Goal: Information Seeking & Learning: Learn about a topic

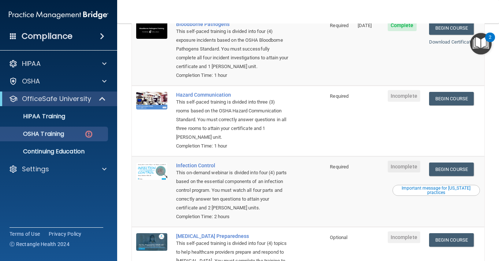
scroll to position [108, 0]
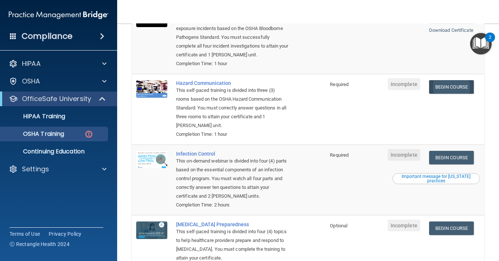
click at [458, 80] on div "Begin Course" at bounding box center [454, 87] width 51 height 14
click at [454, 80] on link "Begin Course" at bounding box center [451, 87] width 45 height 14
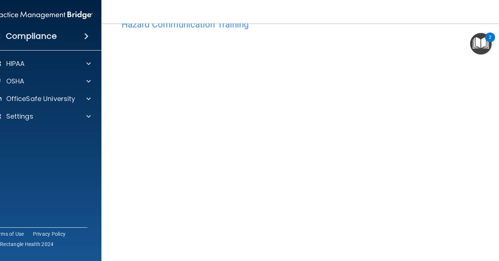
scroll to position [5, 0]
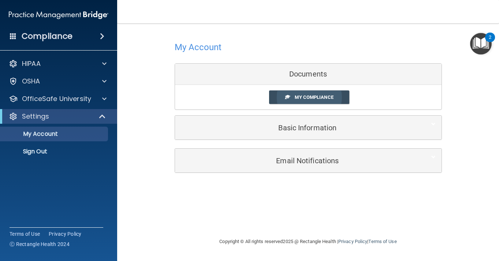
click at [311, 97] on span "My Compliance" at bounding box center [314, 96] width 38 height 5
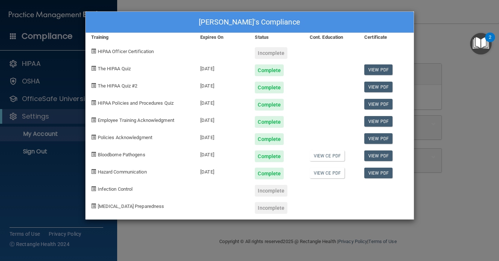
click at [114, 190] on span "Infection Control" at bounding box center [115, 188] width 35 height 5
click at [301, 248] on div "Vladimir Eugene's Compliance Training Expires On Status Cont. Education Certifi…" at bounding box center [249, 130] width 499 height 261
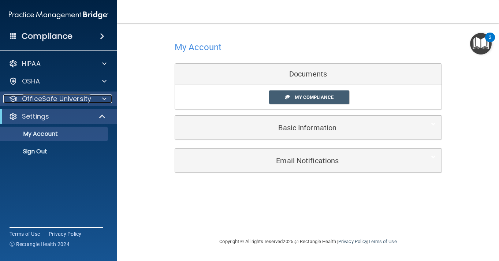
click at [64, 95] on p "OfficeSafe University" at bounding box center [56, 98] width 69 height 9
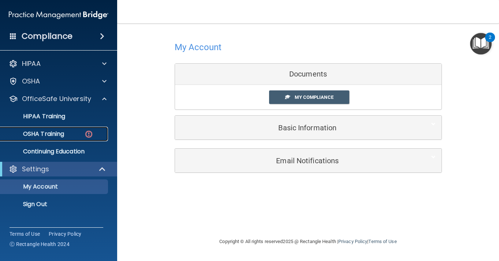
click at [56, 133] on p "OSHA Training" at bounding box center [34, 133] width 59 height 7
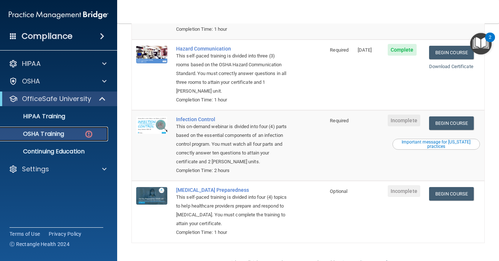
scroll to position [154, 0]
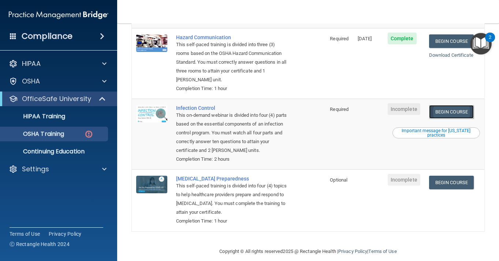
click at [452, 105] on link "Begin Course" at bounding box center [451, 112] width 45 height 14
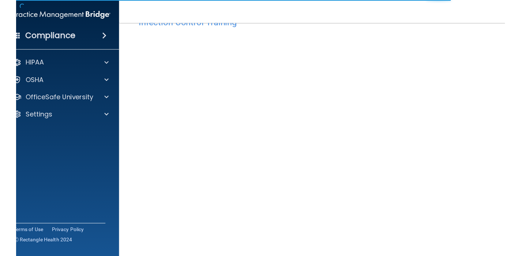
scroll to position [52, 0]
